Goal: Task Accomplishment & Management: Complete application form

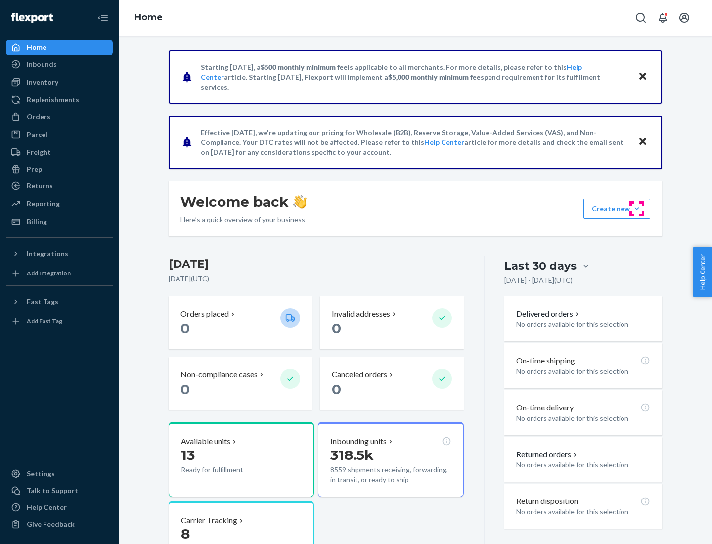
click at [637, 209] on button "Create new Create new inbound Create new order Create new product" at bounding box center [617, 209] width 67 height 20
click at [59, 64] on div "Inbounds" at bounding box center [59, 64] width 105 height 14
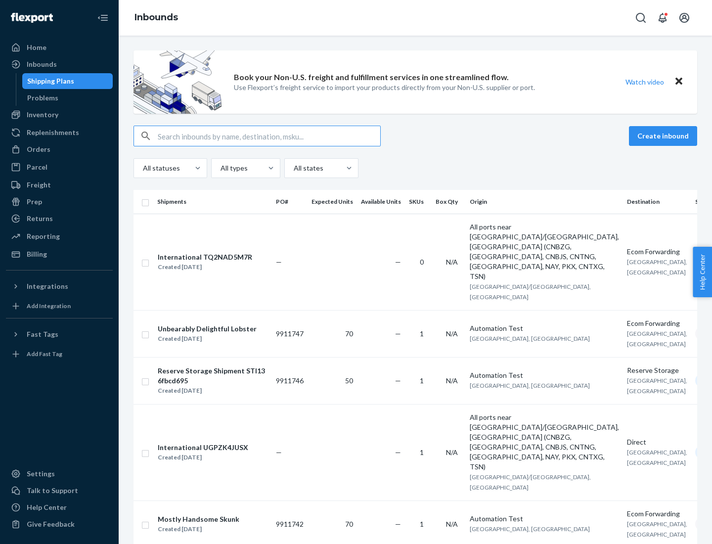
click at [665, 136] on button "Create inbound" at bounding box center [663, 136] width 68 height 20
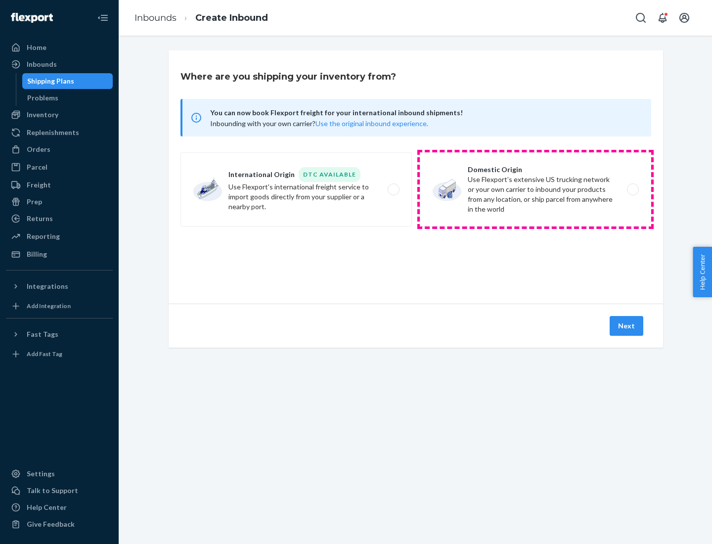
click at [536, 189] on label "Domestic Origin Use Flexport’s extensive US trucking network or your own carrie…" at bounding box center [536, 189] width 232 height 74
click at [633, 189] on input "Domestic Origin Use Flexport’s extensive US trucking network or your own carrie…" at bounding box center [636, 190] width 6 height 6
radio input "true"
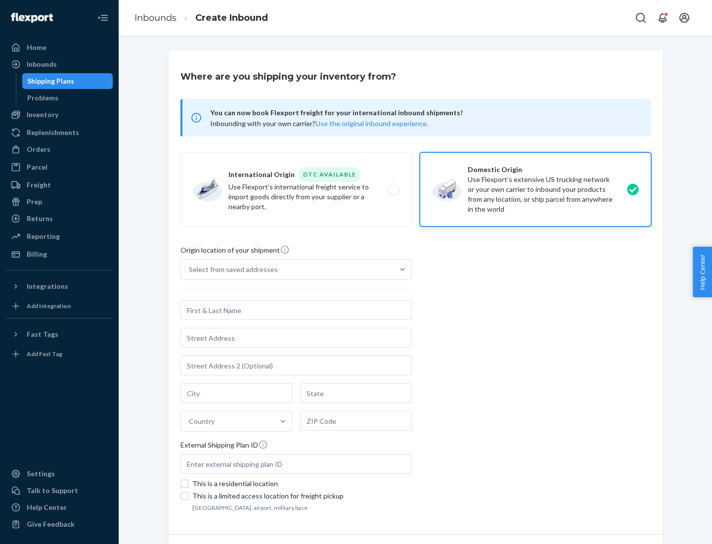
click at [231, 270] on div "Select from saved addresses" at bounding box center [233, 270] width 89 height 10
click at [190, 270] on input "Select from saved addresses" at bounding box center [189, 270] width 1 height 10
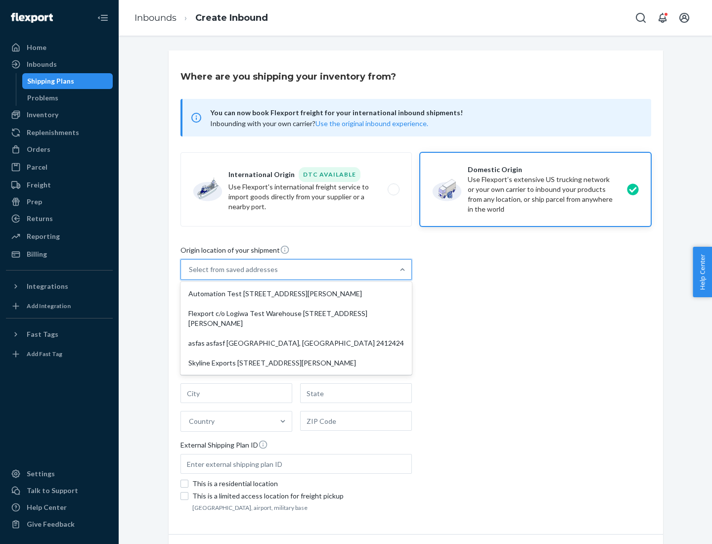
scroll to position [4, 0]
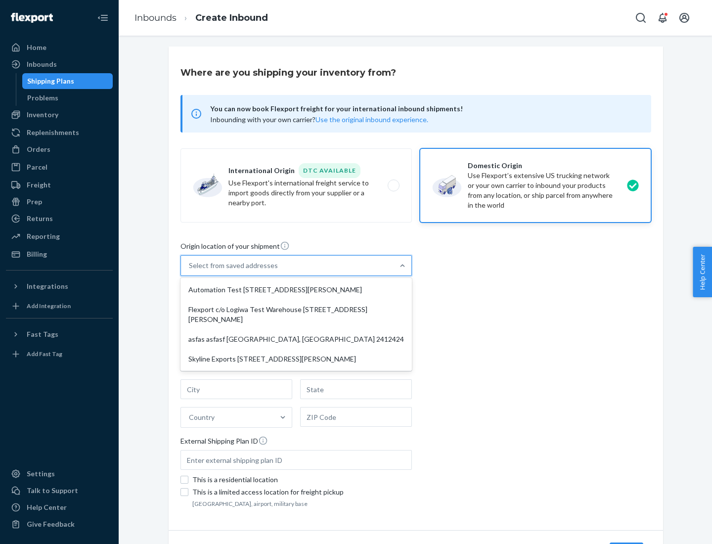
click at [296, 290] on div "Automation Test [STREET_ADDRESS][PERSON_NAME]" at bounding box center [297, 290] width 228 height 20
click at [190, 271] on input "option Automation Test [STREET_ADDRESS][PERSON_NAME] focused, 1 of 4. 4 results…" at bounding box center [189, 266] width 1 height 10
type input "Automation Test"
type input "[STREET_ADDRESS][PERSON_NAME]"
type input "9th Floor"
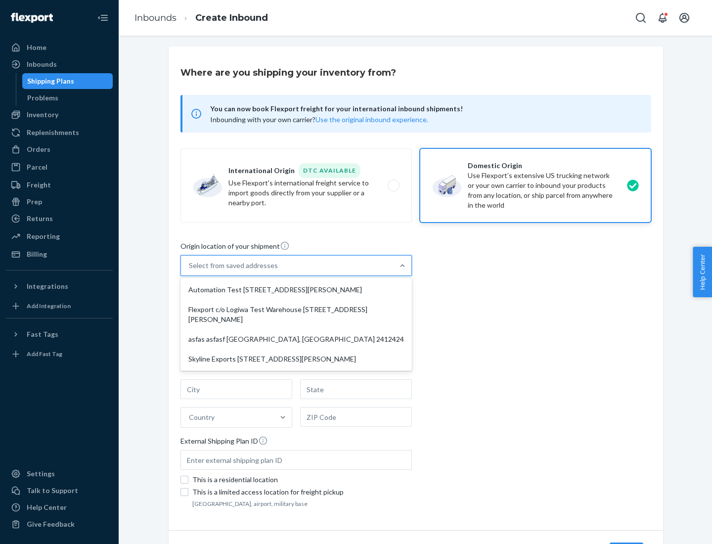
type input "[GEOGRAPHIC_DATA]"
type input "CA"
type input "94104"
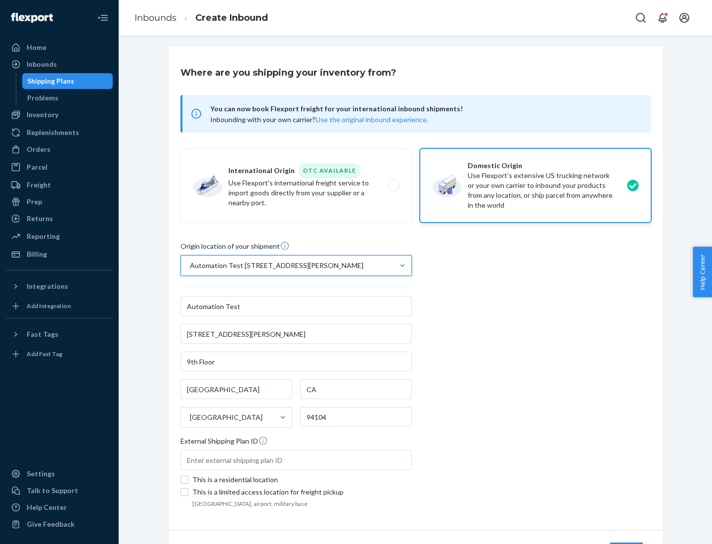
scroll to position [58, 0]
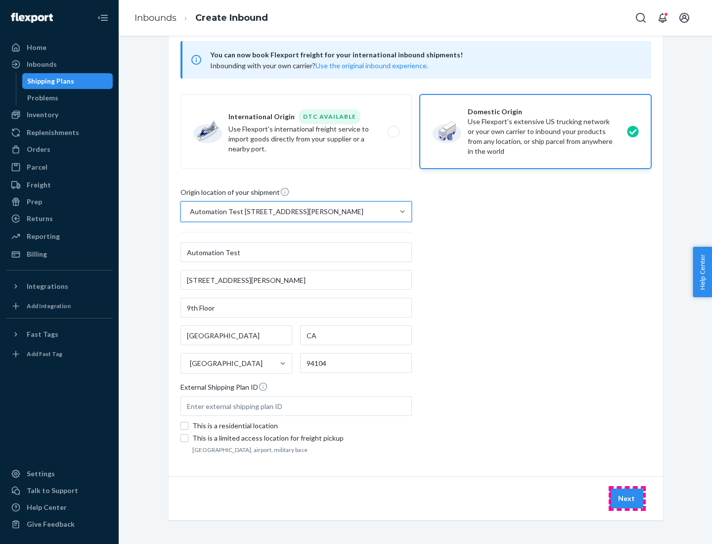
click at [627, 499] on button "Next" at bounding box center [627, 499] width 34 height 20
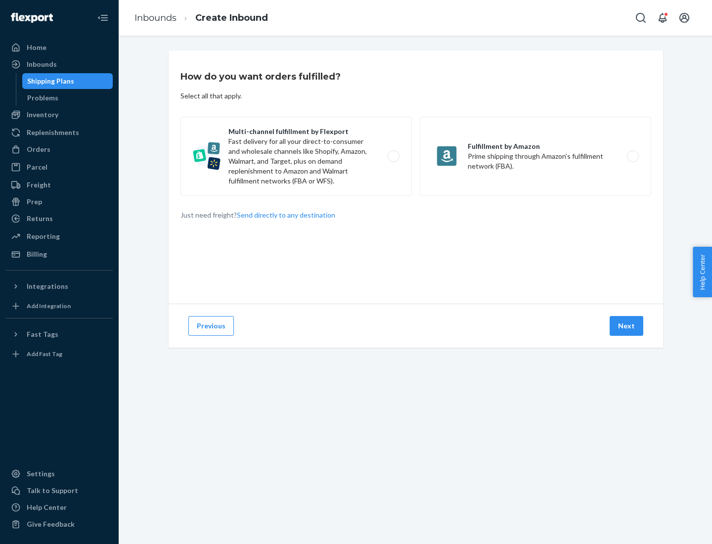
click at [296, 156] on label "Multi-channel fulfillment by Flexport Fast delivery for all your direct-to-cons…" at bounding box center [297, 156] width 232 height 79
click at [393, 156] on input "Multi-channel fulfillment by Flexport Fast delivery for all your direct-to-cons…" at bounding box center [396, 156] width 6 height 6
radio input "true"
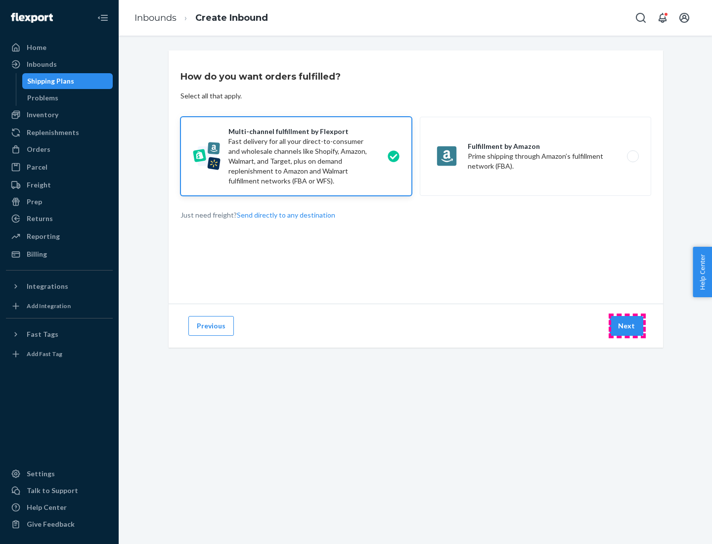
click at [627, 326] on button "Next" at bounding box center [627, 326] width 34 height 20
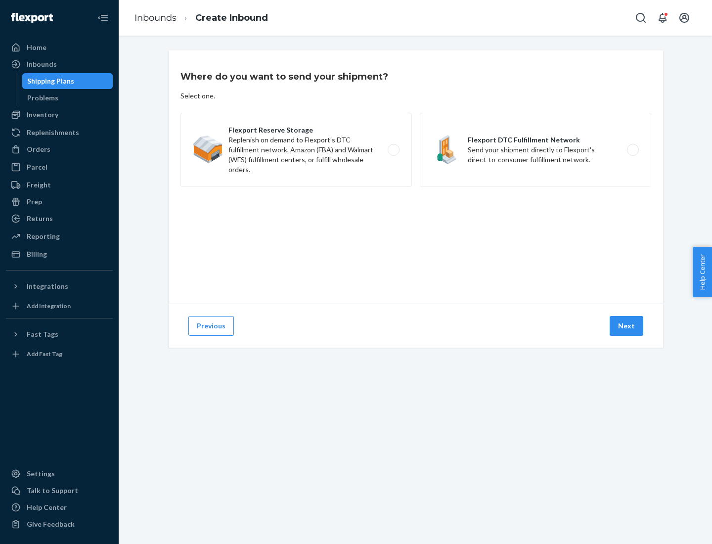
click at [536, 150] on label "Flexport DTC Fulfillment Network Send your shipment directly to Flexport's dire…" at bounding box center [536, 150] width 232 height 74
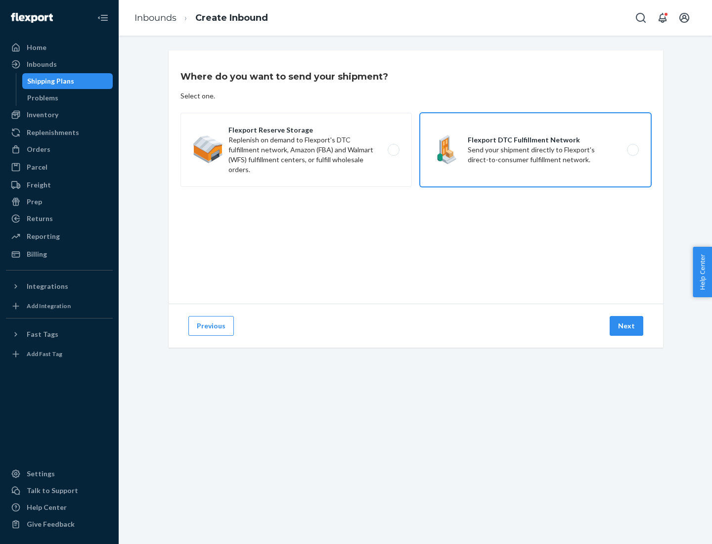
click at [633, 150] on input "Flexport DTC Fulfillment Network Send your shipment directly to Flexport's dire…" at bounding box center [636, 150] width 6 height 6
radio input "true"
click at [627, 326] on button "Next" at bounding box center [627, 326] width 34 height 20
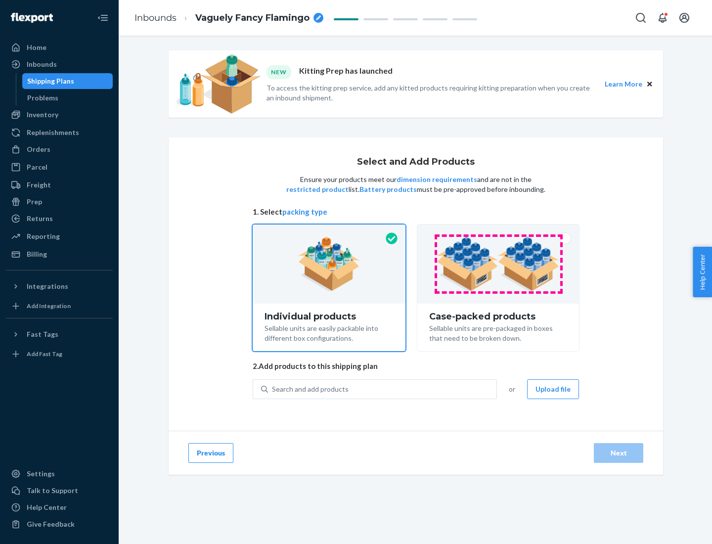
click at [499, 264] on img at bounding box center [498, 264] width 123 height 54
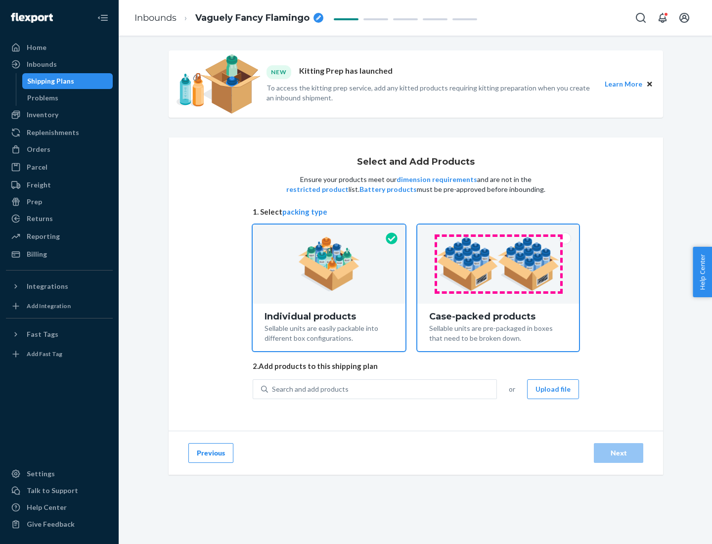
click at [499, 231] on input "Case-packed products Sellable units are pre-packaged in boxes that need to be b…" at bounding box center [498, 228] width 6 height 6
radio input "true"
radio input "false"
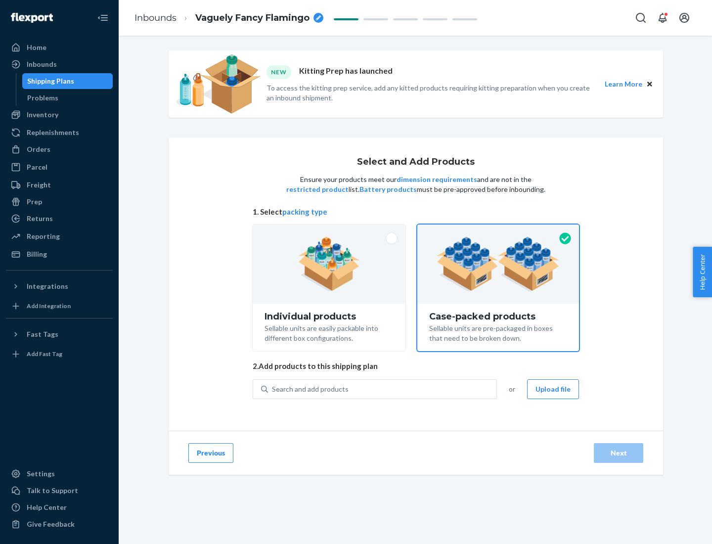
click at [383, 389] on div "Search and add products" at bounding box center [382, 389] width 229 height 18
click at [273, 389] on input "Search and add products" at bounding box center [272, 389] width 1 height 10
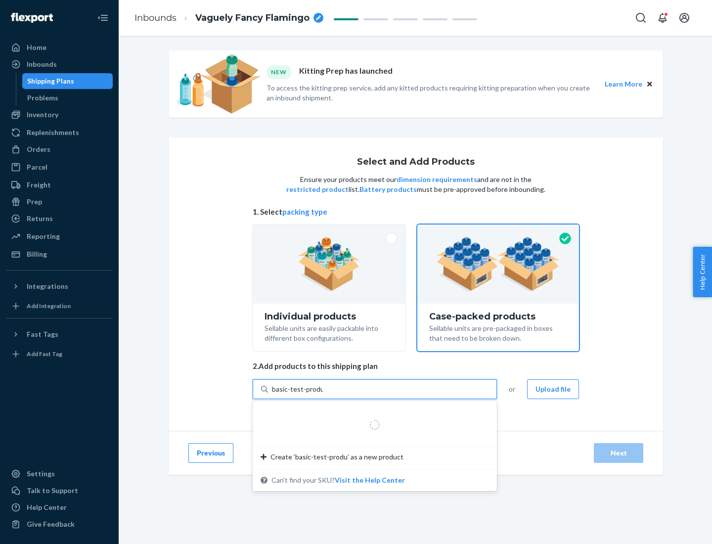
type input "basic-test-product-1"
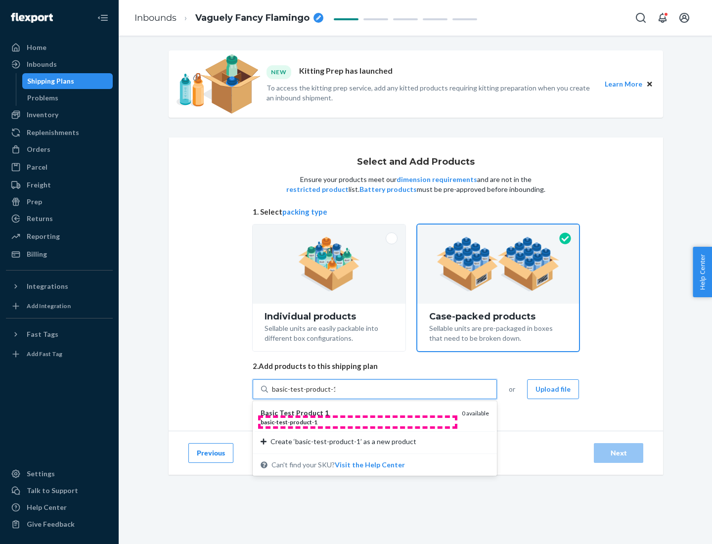
click at [358, 422] on div "basic - test - product - 1" at bounding box center [357, 422] width 193 height 8
click at [335, 394] on input "basic-test-product-1" at bounding box center [303, 389] width 63 height 10
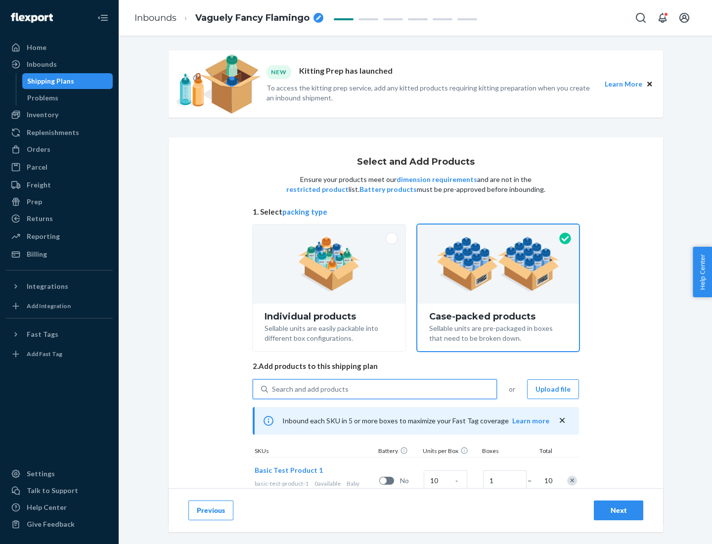
scroll to position [36, 0]
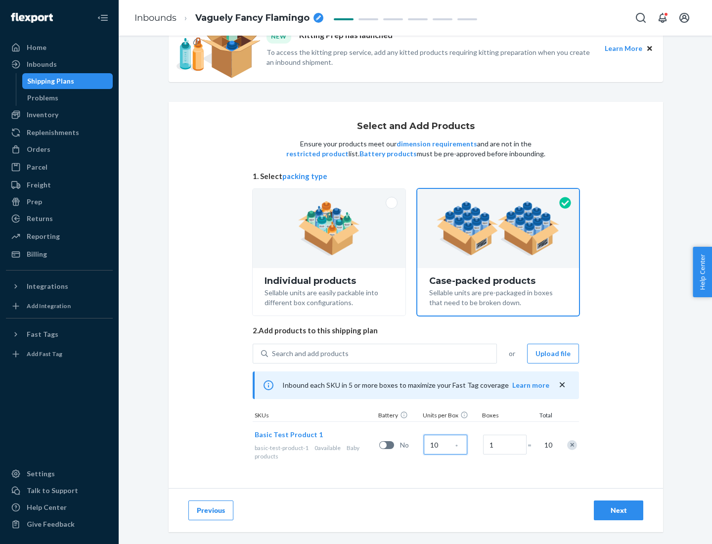
type input "10"
type input "7"
click at [619, 511] on div "Next" at bounding box center [619, 511] width 33 height 10
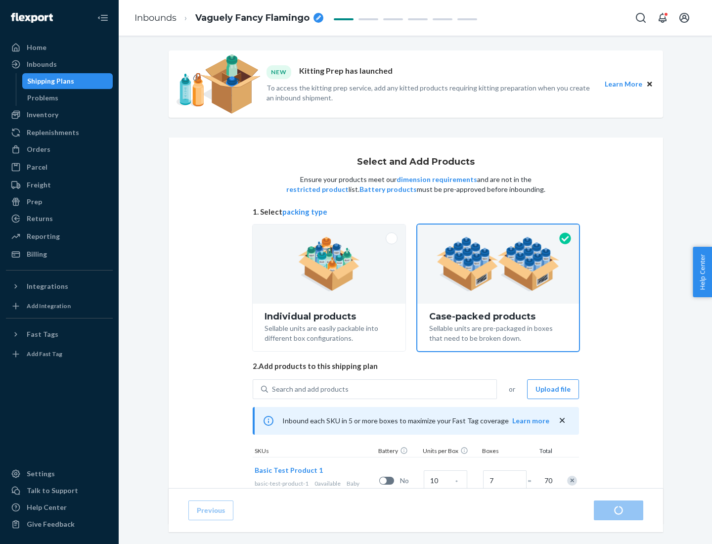
radio input "true"
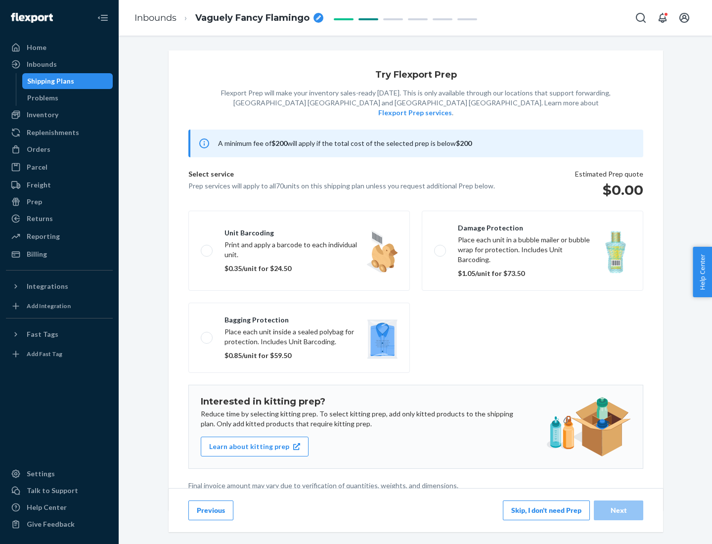
scroll to position [2, 0]
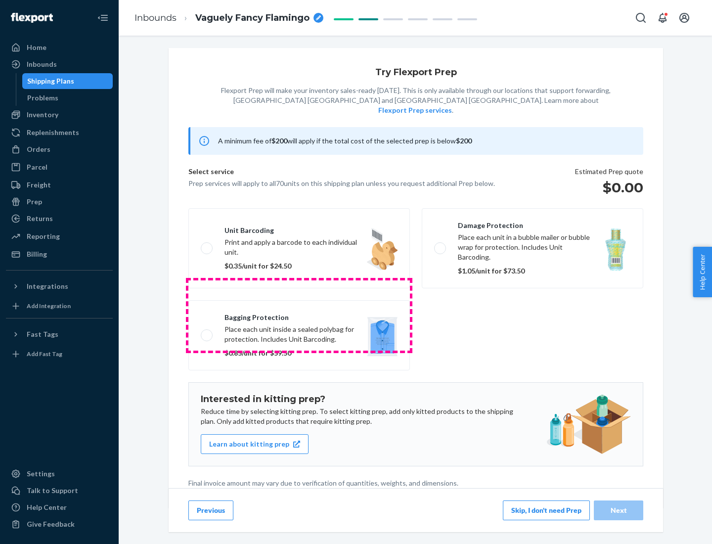
click at [299, 315] on label "Bagging protection Place each unit inside a sealed polybag for protection. Incl…" at bounding box center [300, 335] width 222 height 70
click at [207, 332] on input "Bagging protection Place each unit inside a sealed polybag for protection. Incl…" at bounding box center [204, 335] width 6 height 6
checkbox input "true"
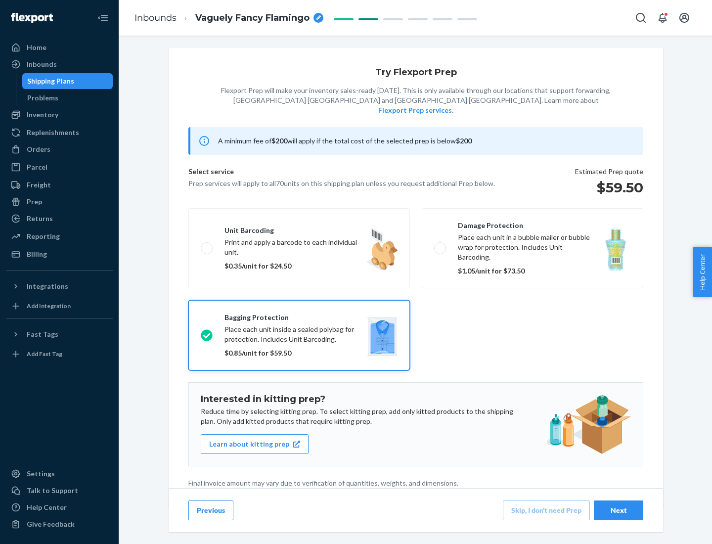
click at [619, 510] on div "Next" at bounding box center [619, 511] width 33 height 10
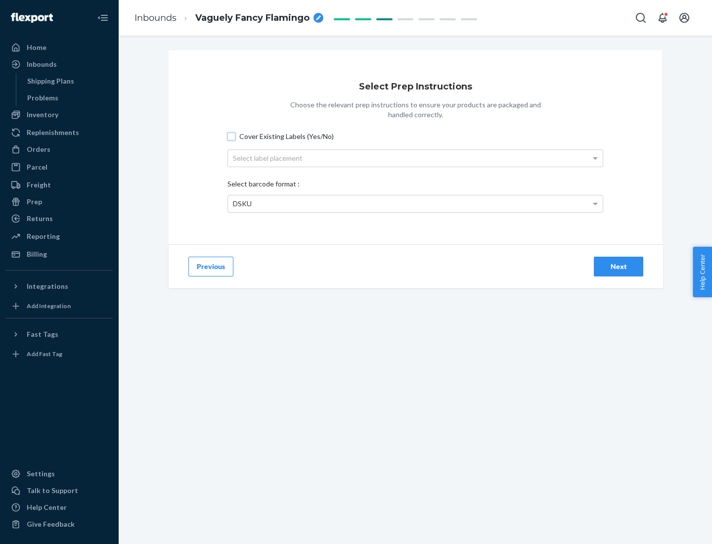
click at [232, 136] on input "Cover Existing Labels (Yes/No)" at bounding box center [232, 137] width 8 height 8
checkbox input "true"
click at [416, 158] on div "Select label placement" at bounding box center [415, 158] width 375 height 17
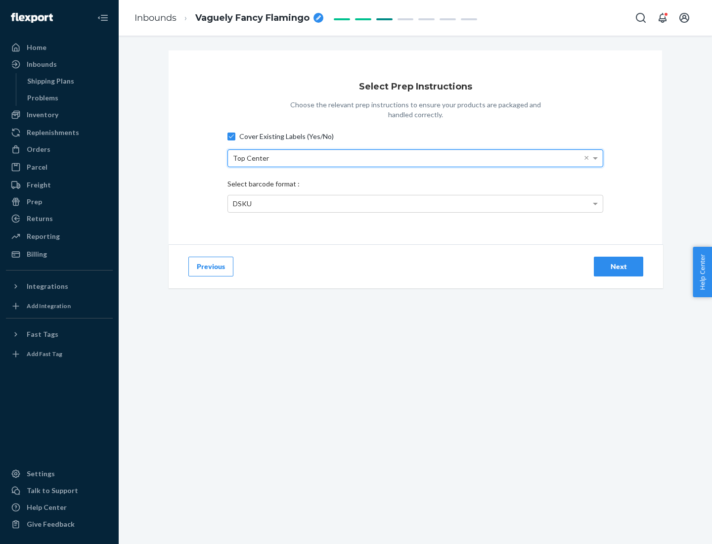
click at [416, 203] on div "DSKU" at bounding box center [415, 203] width 375 height 17
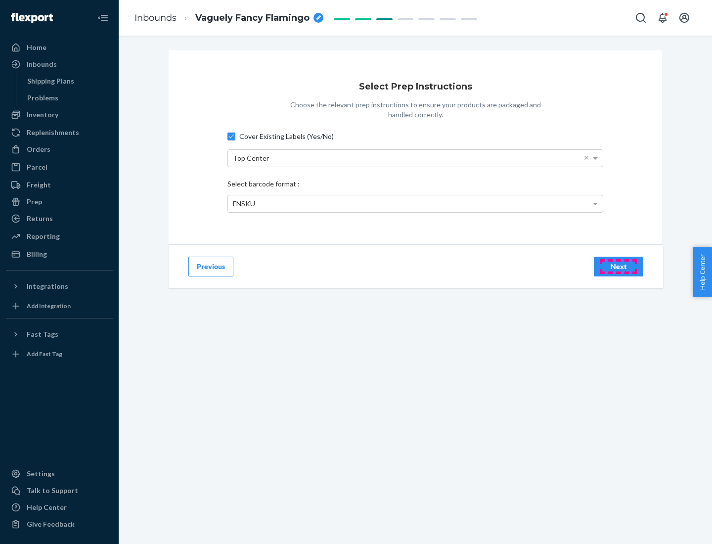
click at [619, 266] on div "Next" at bounding box center [619, 267] width 33 height 10
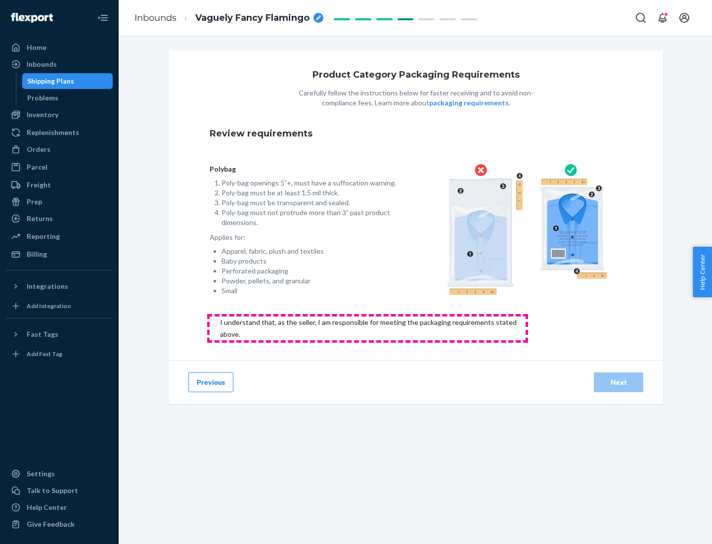
click at [368, 328] on input "checkbox" at bounding box center [374, 329] width 329 height 24
checkbox input "true"
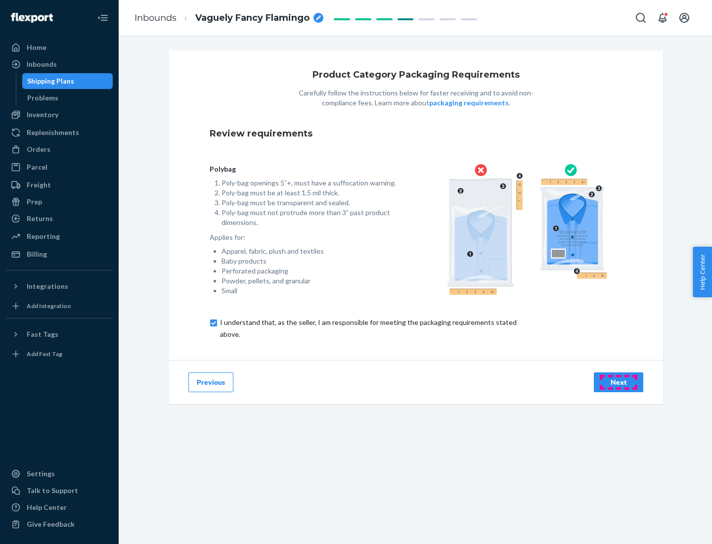
click at [619, 382] on div "Next" at bounding box center [619, 382] width 33 height 10
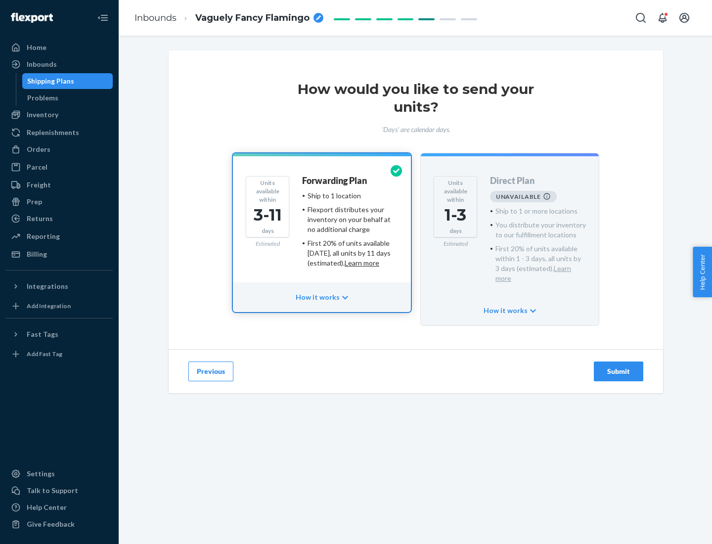
click at [335, 181] on h4 "Forwarding Plan" at bounding box center [334, 181] width 65 height 10
click at [619, 367] on div "Submit" at bounding box center [619, 372] width 33 height 10
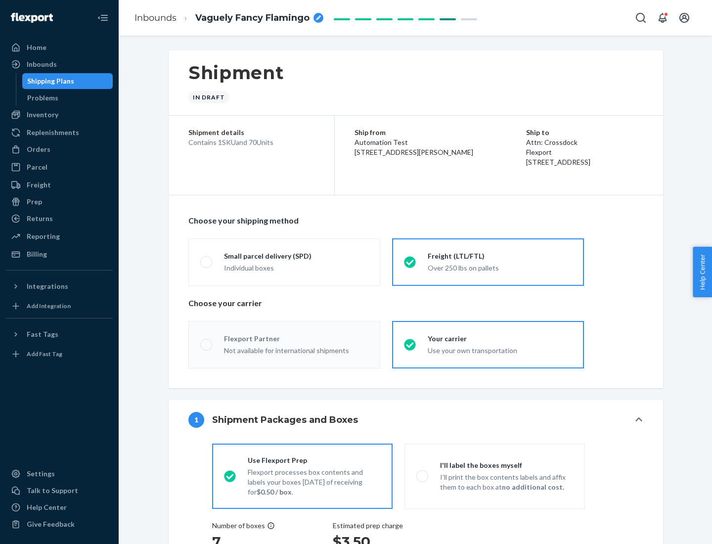
radio input "true"
radio input "false"
radio input "true"
radio input "false"
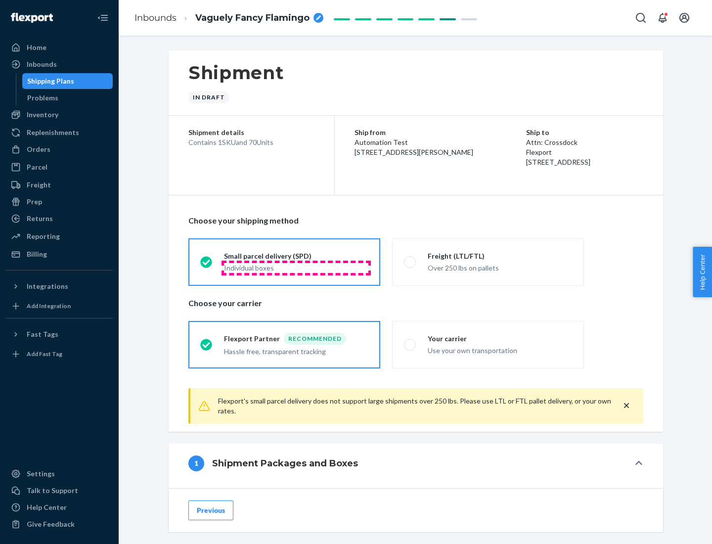
click at [296, 268] on div "Individual boxes" at bounding box center [296, 268] width 144 height 10
click at [207, 265] on input "Small parcel delivery (SPD) Individual boxes" at bounding box center [203, 262] width 6 height 6
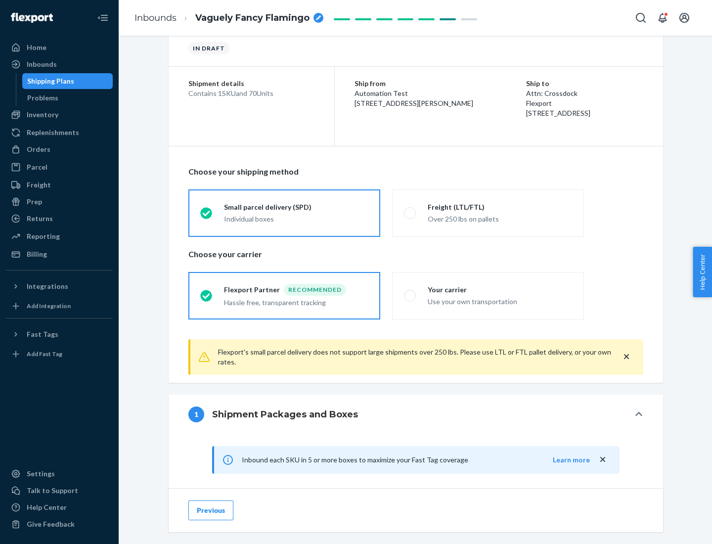
click at [296, 289] on div "Recommended" at bounding box center [315, 290] width 62 height 12
click at [207, 292] on input "Flexport Partner Recommended Hassle free, transparent tracking" at bounding box center [203, 295] width 6 height 6
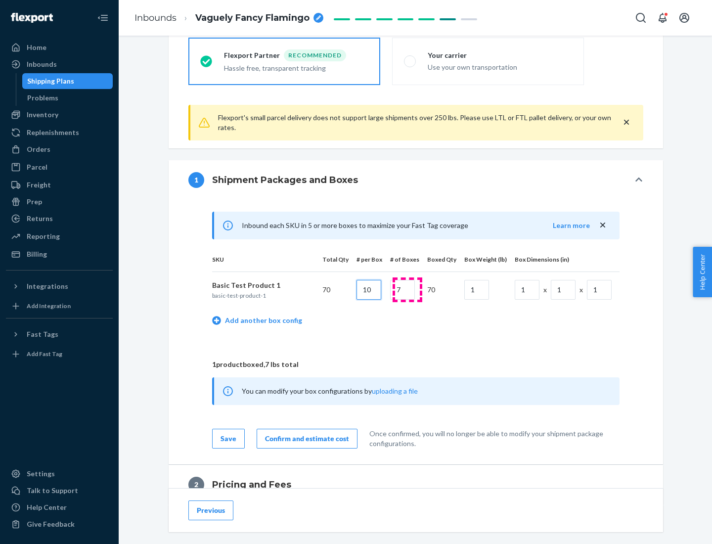
type input "10"
type input "7"
type input "1"
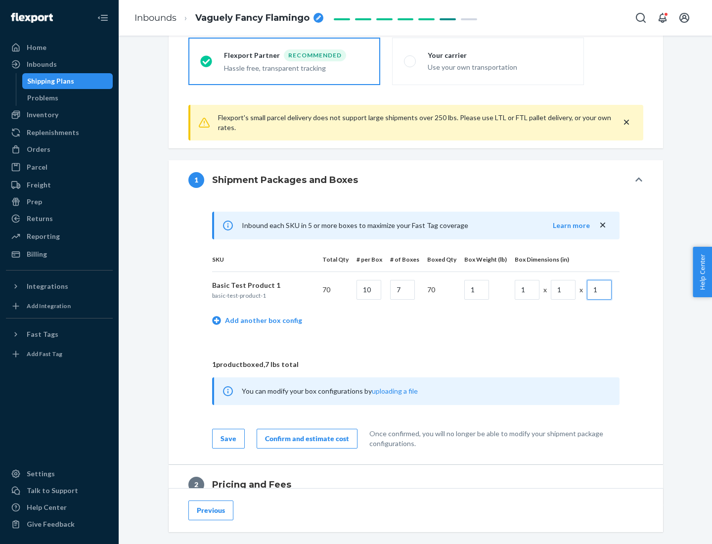
scroll to position [432, 0]
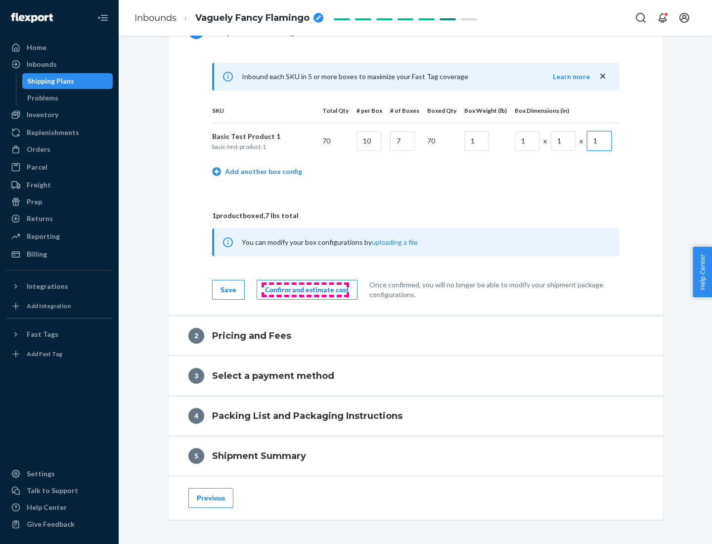
type input "1"
click at [305, 289] on div "Confirm and estimate cost" at bounding box center [307, 290] width 84 height 10
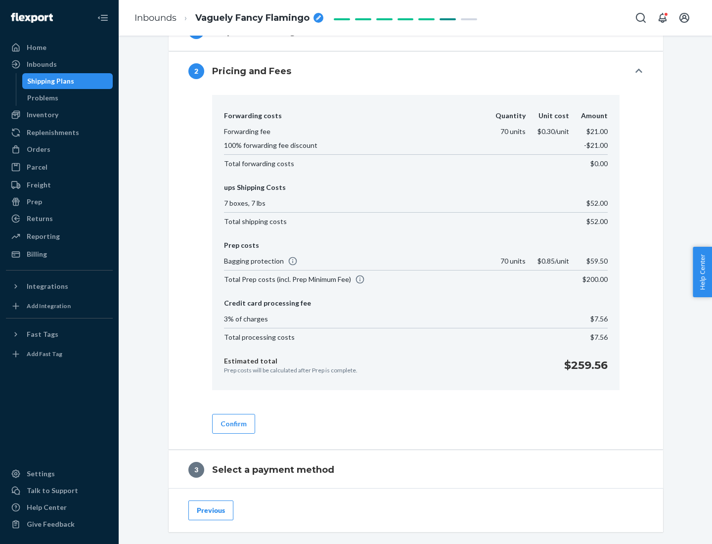
scroll to position [566, 0]
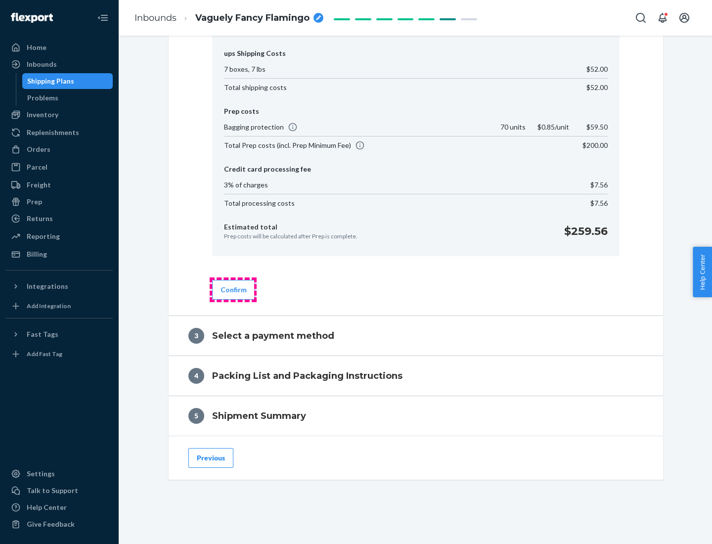
click at [233, 289] on button "Confirm" at bounding box center [233, 290] width 43 height 20
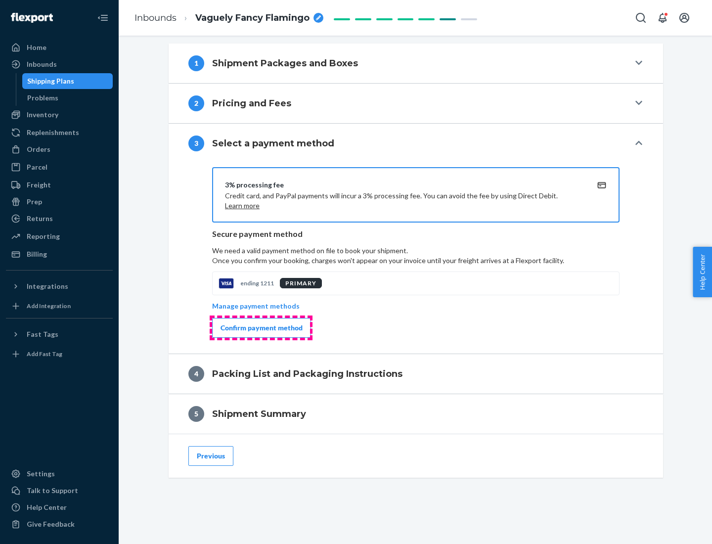
click at [261, 328] on div "Confirm payment method" at bounding box center [262, 328] width 82 height 10
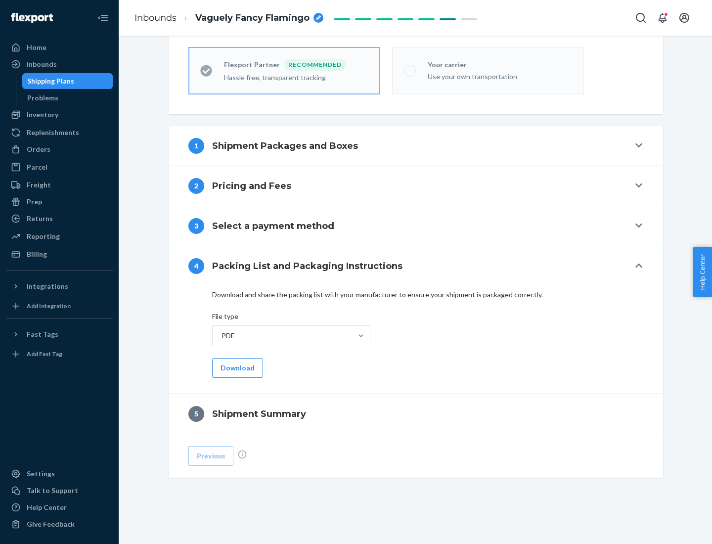
click at [236, 368] on button "Download" at bounding box center [237, 368] width 51 height 20
